Goal: Information Seeking & Learning: Check status

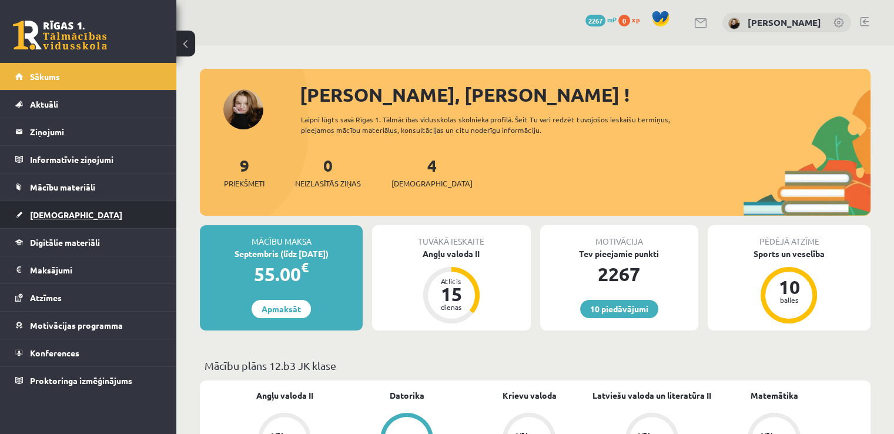
click at [45, 217] on span "[DEMOGRAPHIC_DATA]" at bounding box center [76, 214] width 92 height 11
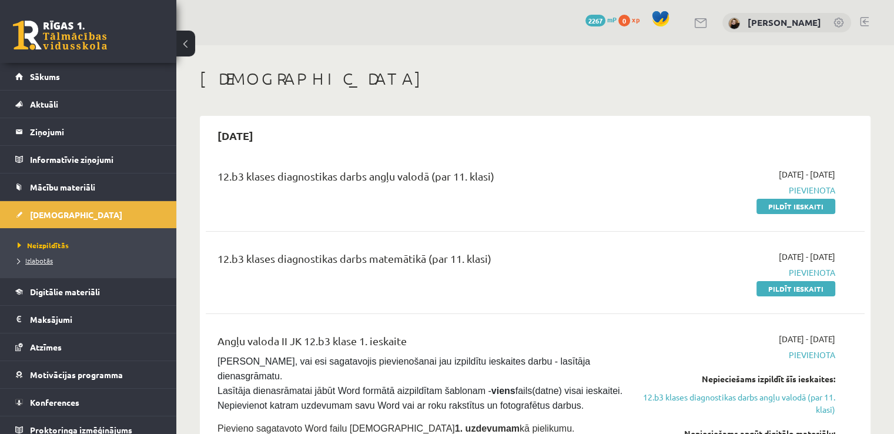
click at [36, 260] on span "Izlabotās" at bounding box center [35, 260] width 35 height 9
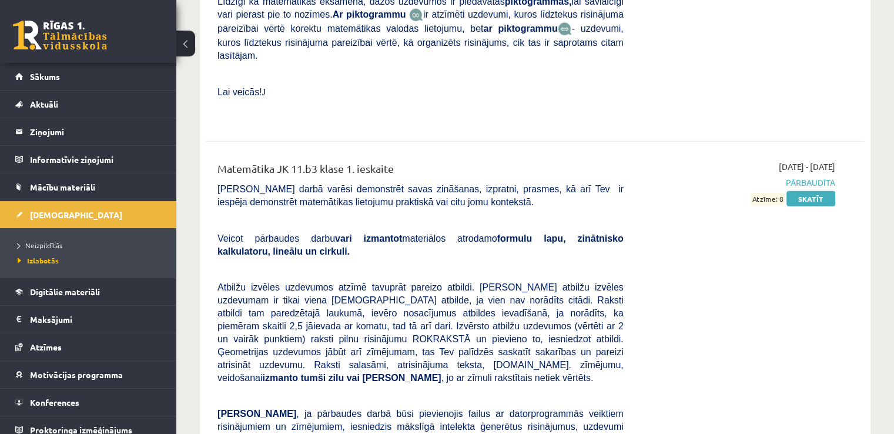
scroll to position [7873, 0]
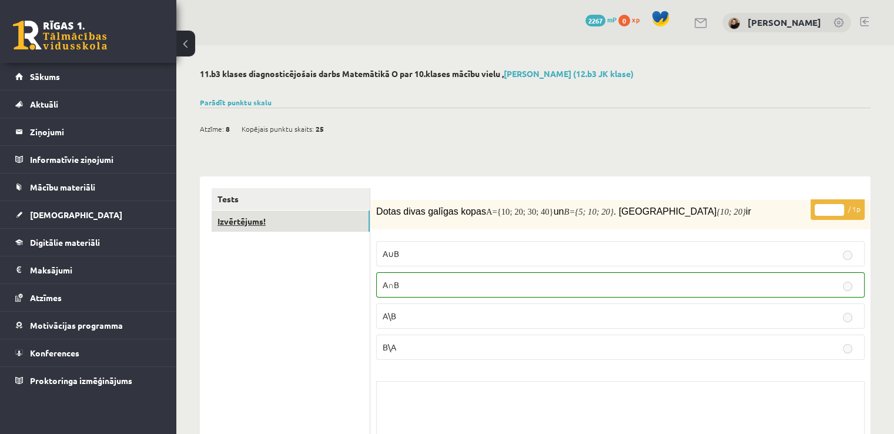
click at [273, 223] on link "Izvērtējums!" at bounding box center [291, 221] width 158 height 22
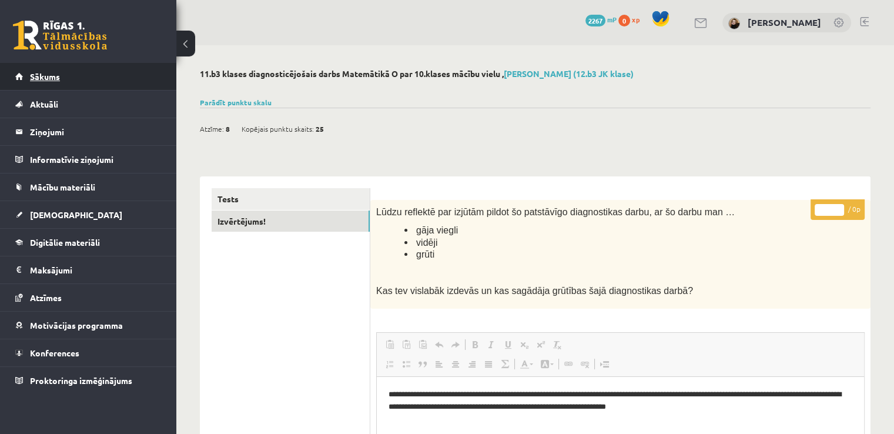
click at [64, 79] on link "Sākums" at bounding box center [88, 76] width 146 height 27
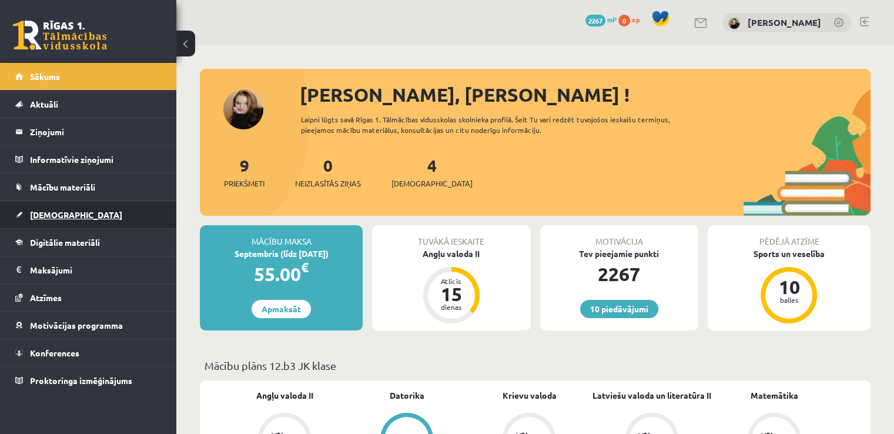
click at [57, 219] on link "[DEMOGRAPHIC_DATA]" at bounding box center [88, 214] width 146 height 27
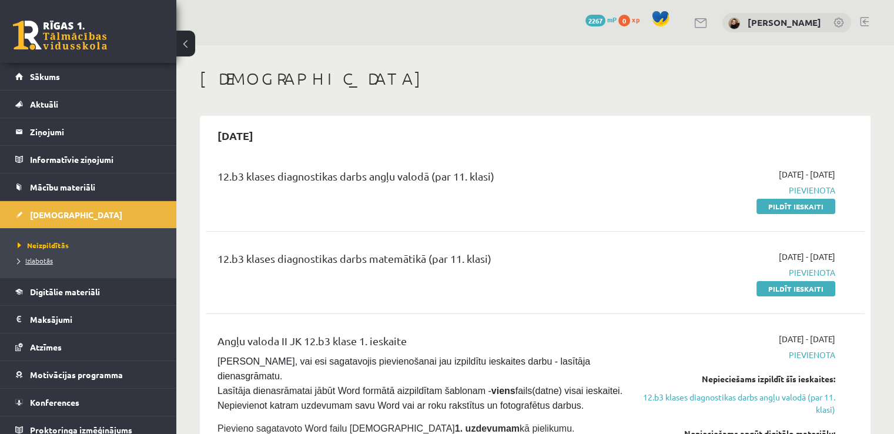
click at [45, 260] on span "Izlabotās" at bounding box center [35, 260] width 35 height 9
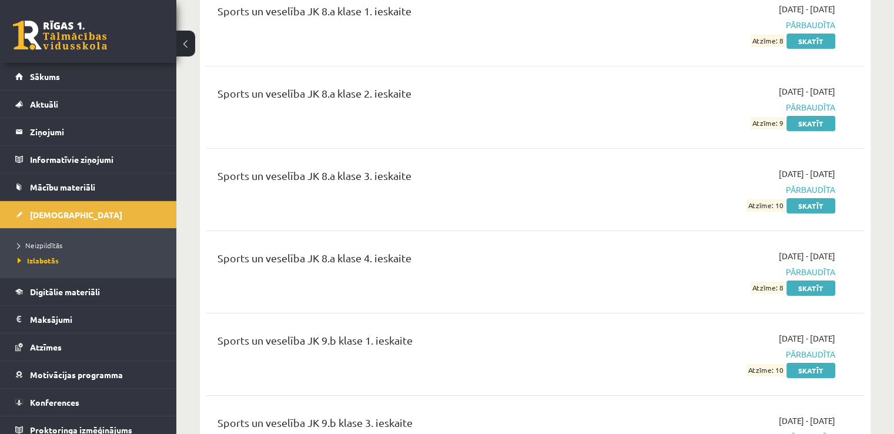
scroll to position [8664, 0]
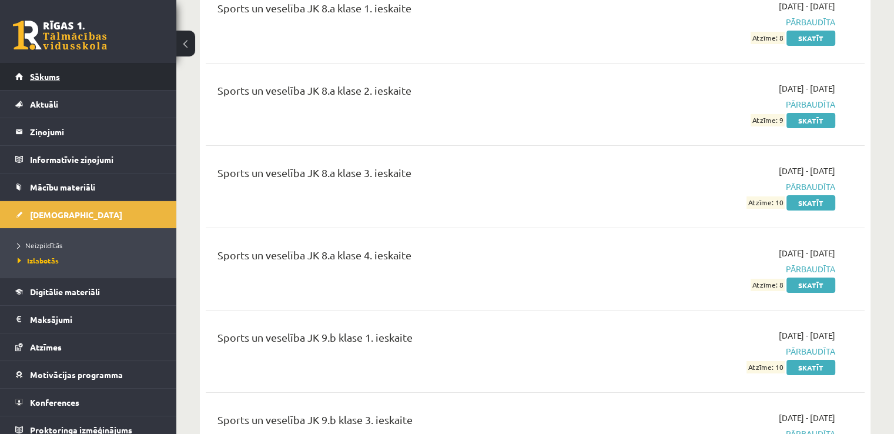
click at [59, 79] on span "Sākums" at bounding box center [45, 76] width 30 height 11
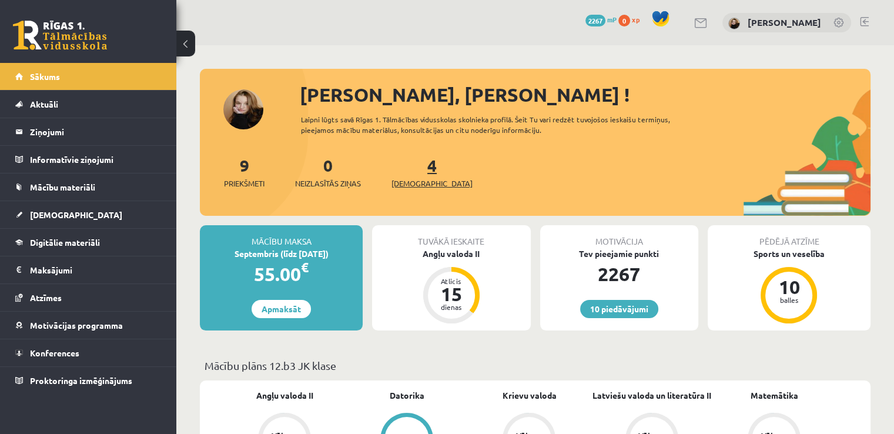
click at [409, 165] on link "4 Ieskaites" at bounding box center [432, 172] width 81 height 35
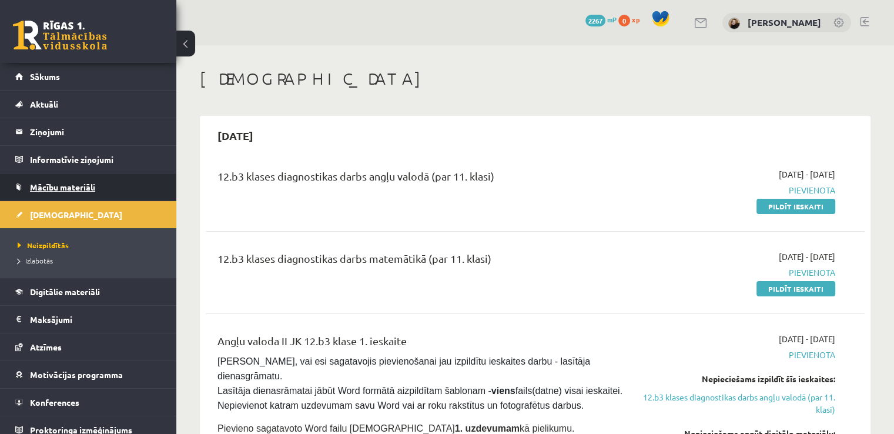
click at [76, 185] on span "Mācību materiāli" at bounding box center [62, 187] width 65 height 11
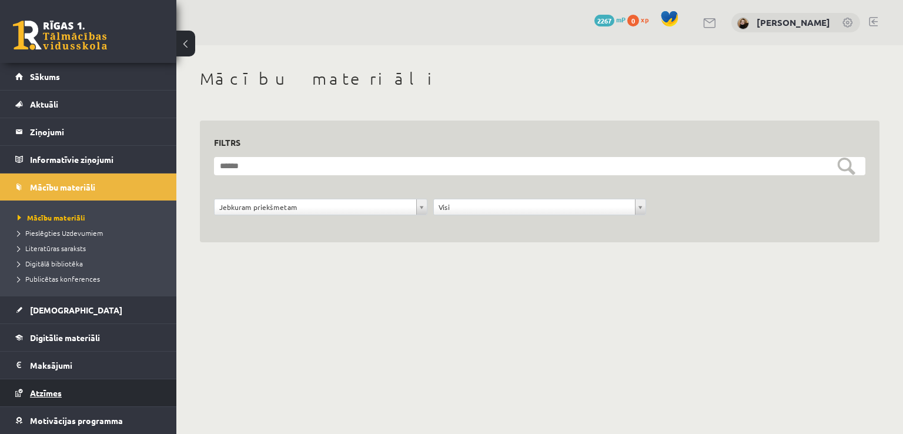
click at [54, 390] on span "Atzīmes" at bounding box center [46, 392] width 32 height 11
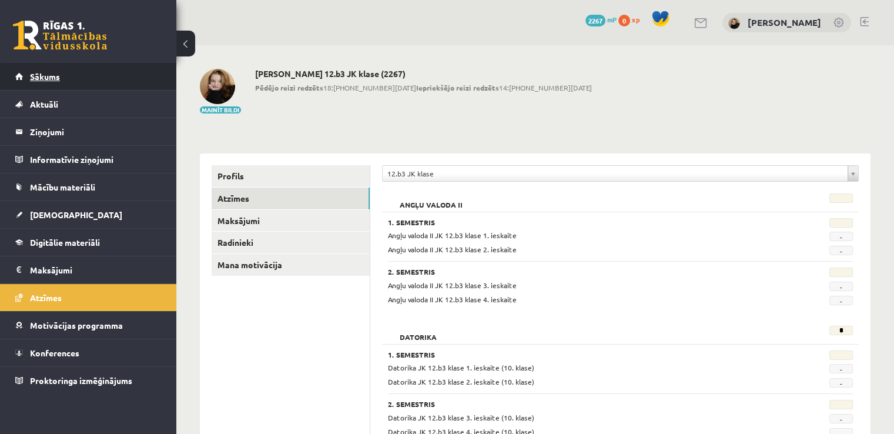
click at [46, 78] on span "Sākums" at bounding box center [45, 76] width 30 height 11
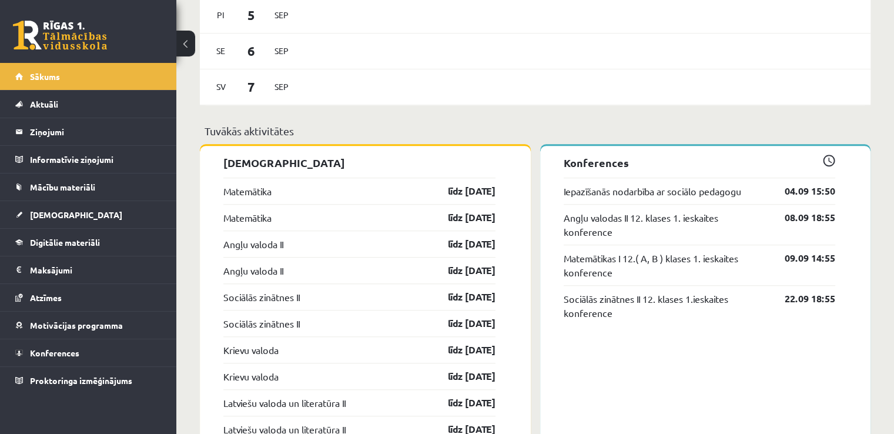
scroll to position [833, 0]
click at [710, 188] on link "Iepazīšanās nodarbība ar sociālo pedagogu" at bounding box center [653, 190] width 178 height 14
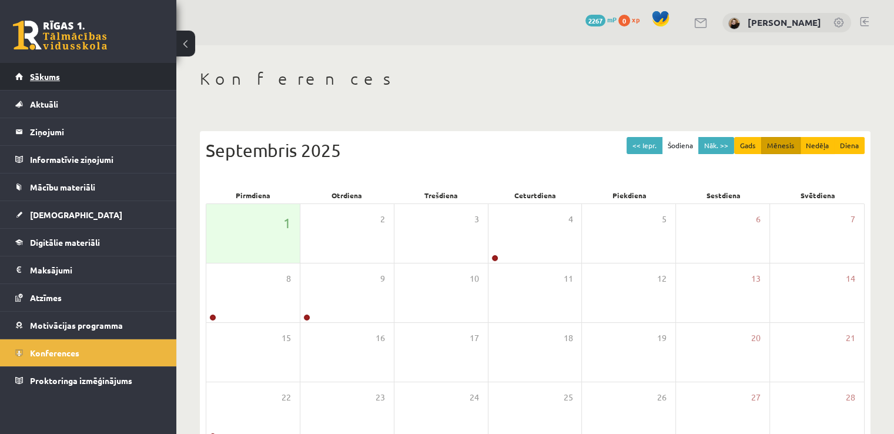
click at [52, 76] on span "Sākums" at bounding box center [45, 76] width 30 height 11
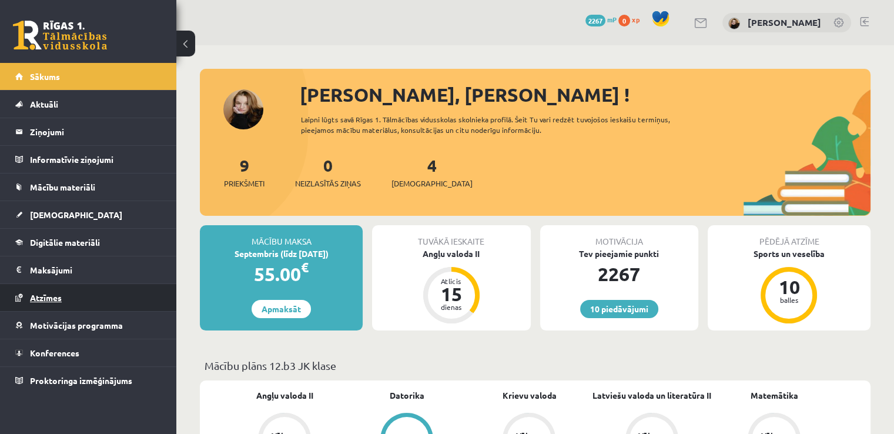
click at [47, 292] on span "Atzīmes" at bounding box center [46, 297] width 32 height 11
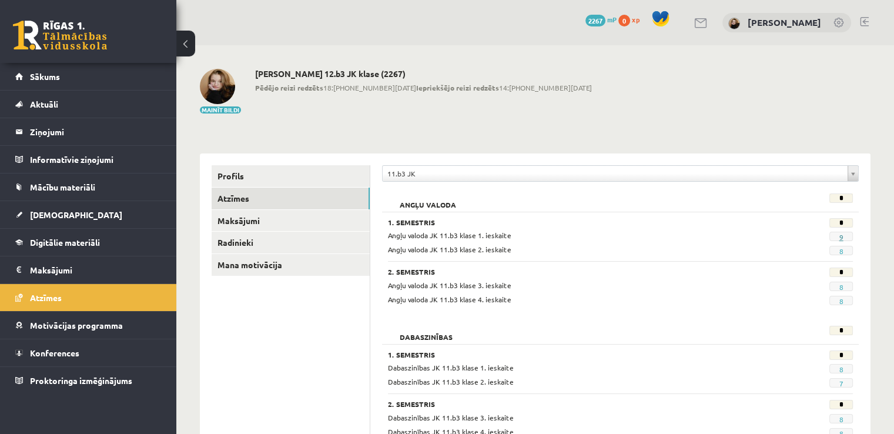
click at [840, 238] on link "9" at bounding box center [841, 236] width 4 height 9
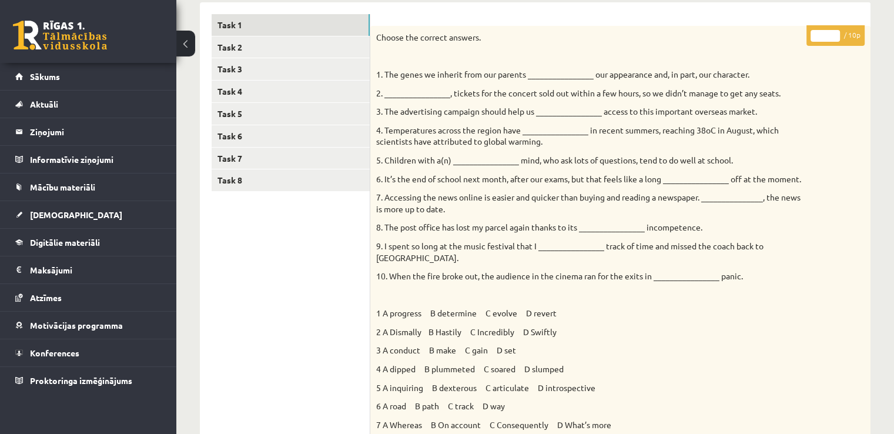
scroll to position [174, 0]
click at [243, 47] on link "Task 2" at bounding box center [291, 47] width 158 height 22
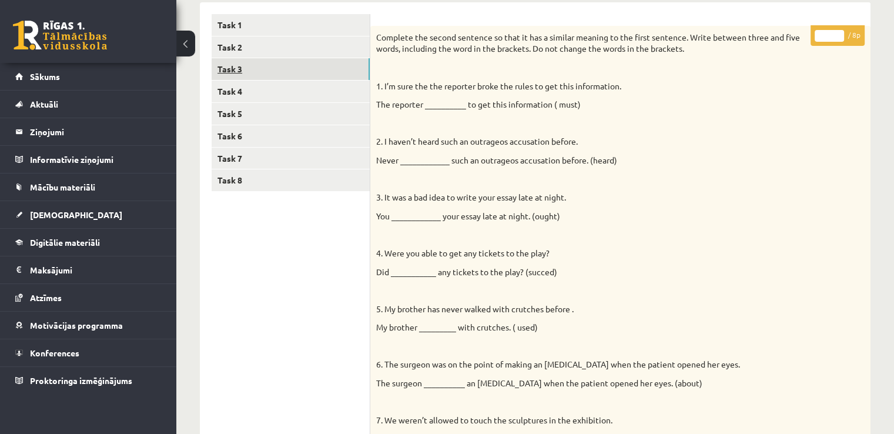
click at [236, 73] on link "Task 3" at bounding box center [291, 69] width 158 height 22
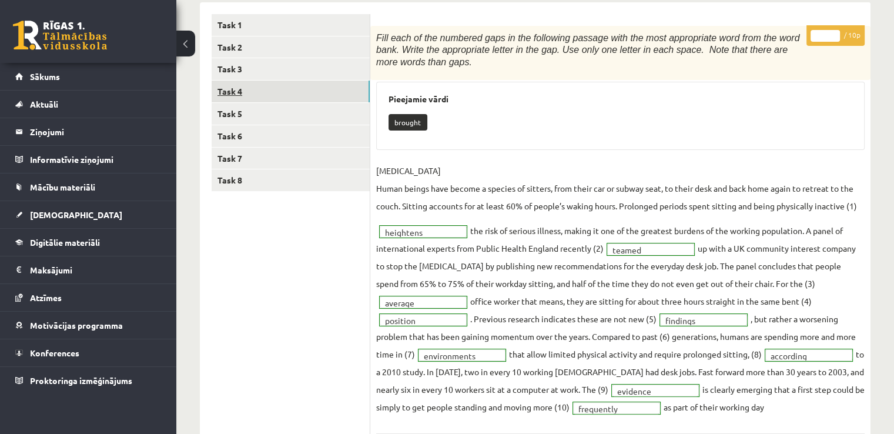
click at [239, 95] on link "Task 4" at bounding box center [291, 92] width 158 height 22
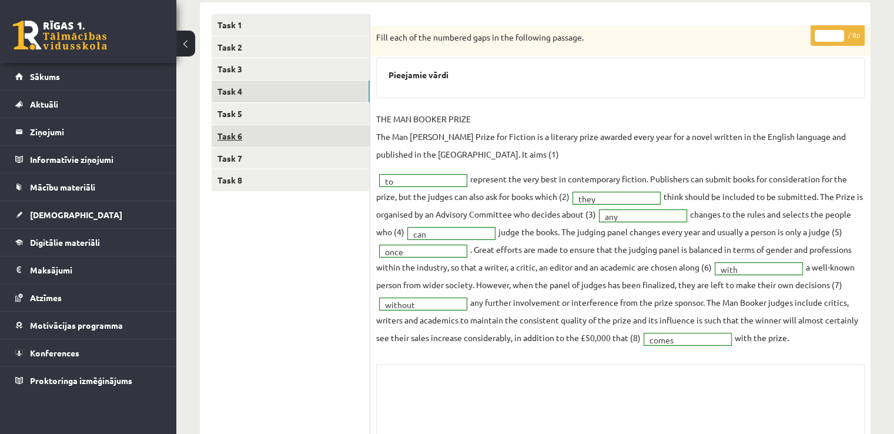
click at [235, 135] on link "Task 6" at bounding box center [291, 136] width 158 height 22
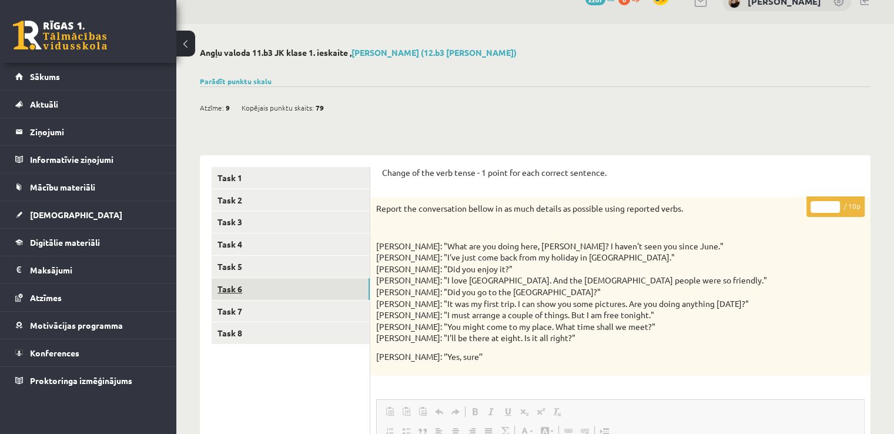
scroll to position [21, 0]
click at [122, 82] on link "Sākums" at bounding box center [88, 76] width 146 height 27
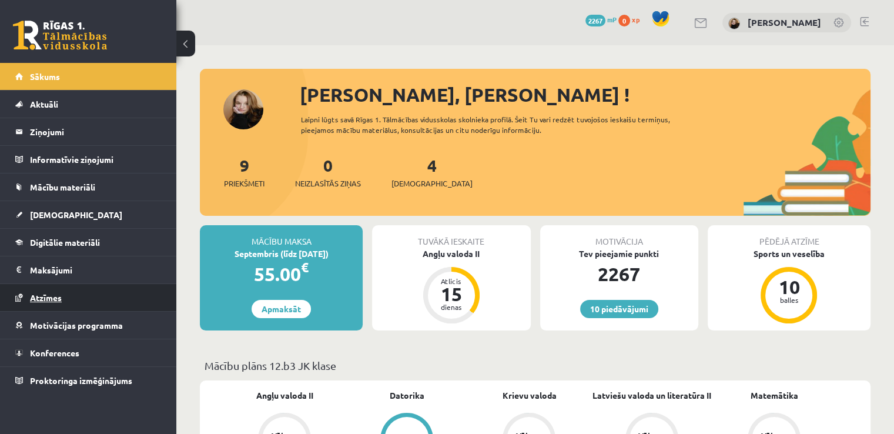
click at [49, 302] on link "Atzīmes" at bounding box center [88, 297] width 146 height 27
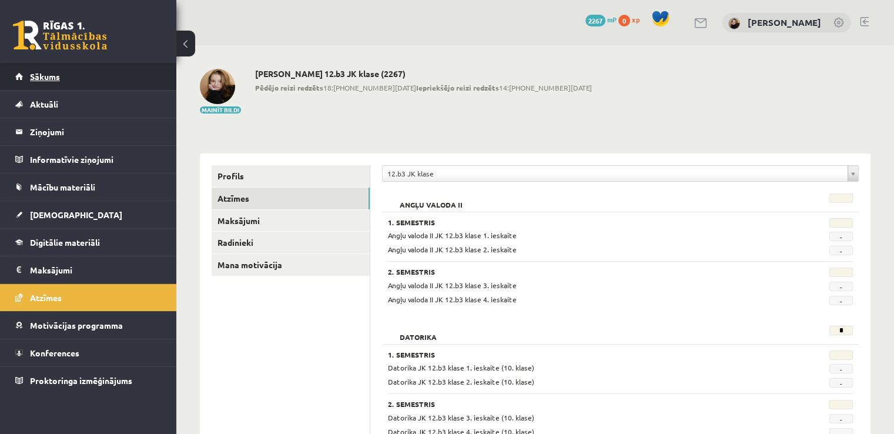
click at [46, 78] on span "Sākums" at bounding box center [45, 76] width 30 height 11
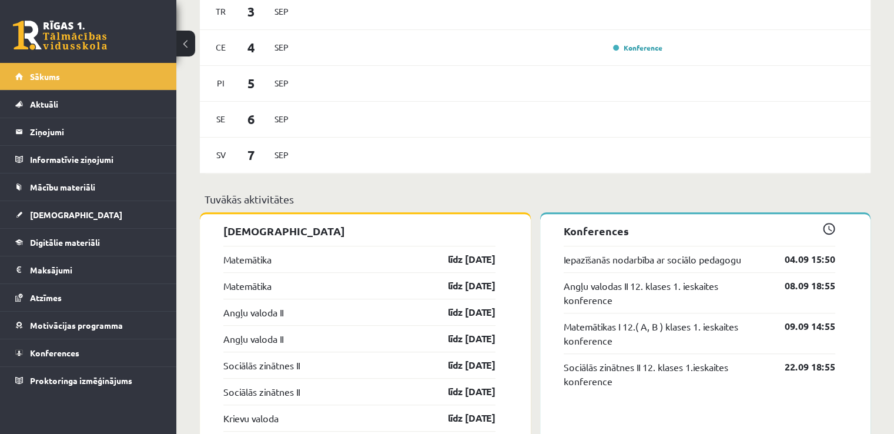
scroll to position [764, 0]
click at [609, 259] on link "Iepazīšanās nodarbība ar sociālo pedagogu" at bounding box center [653, 259] width 178 height 14
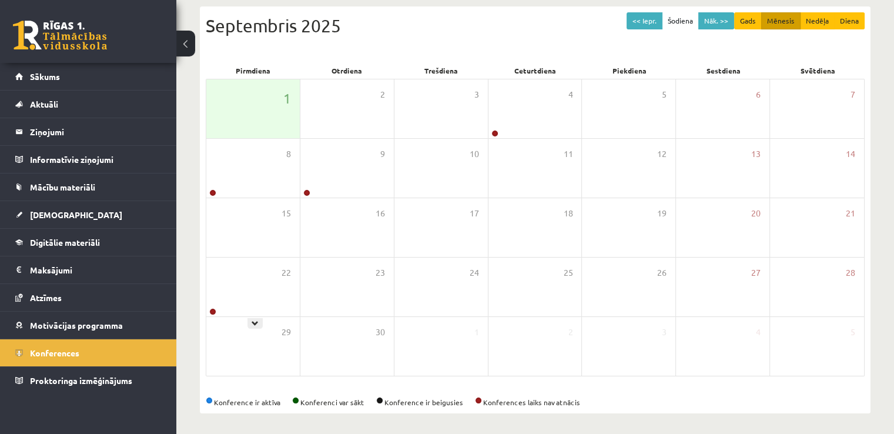
scroll to position [126, 0]
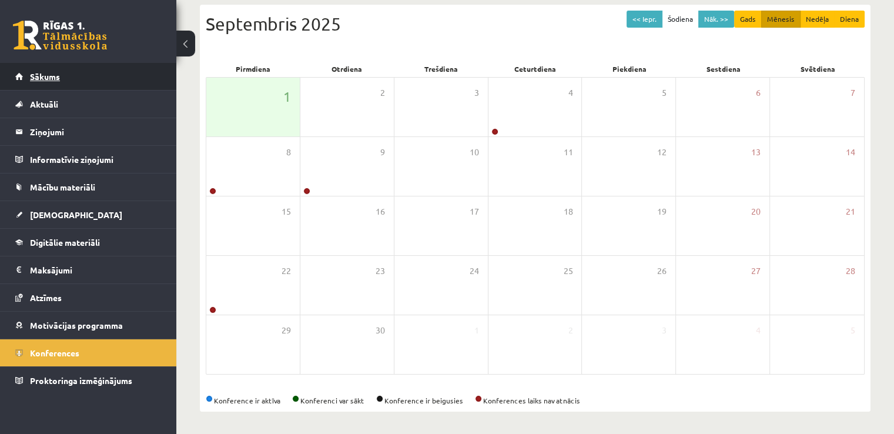
click at [43, 76] on span "Sākums" at bounding box center [45, 76] width 30 height 11
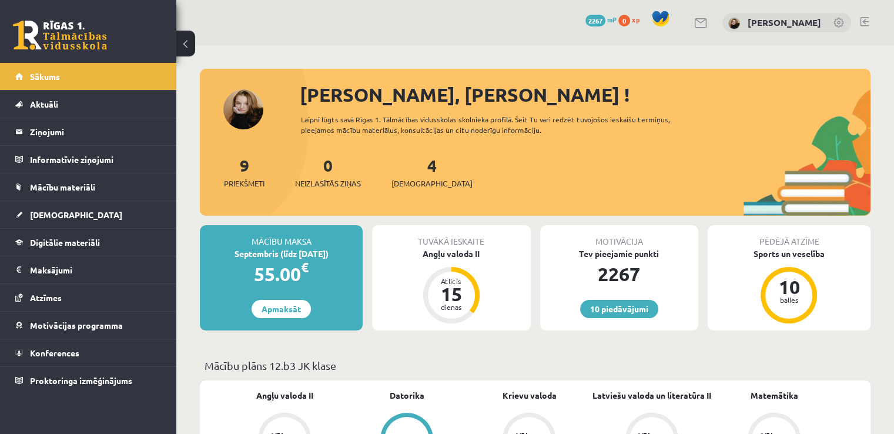
click at [864, 22] on link at bounding box center [864, 21] width 9 height 9
